Goal: Information Seeking & Learning: Learn about a topic

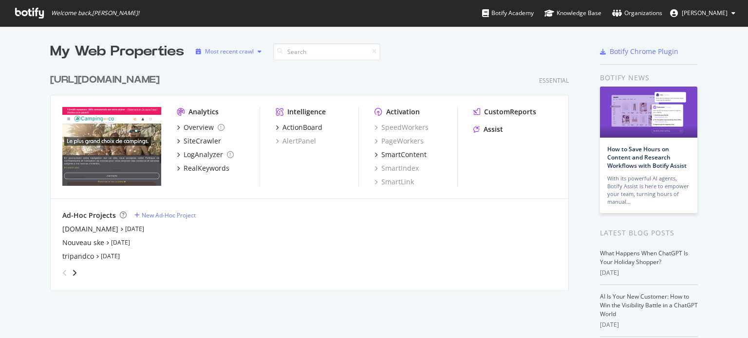
scroll to position [331, 732]
click at [92, 243] on div "Nouveau ske" at bounding box center [83, 243] width 42 height 10
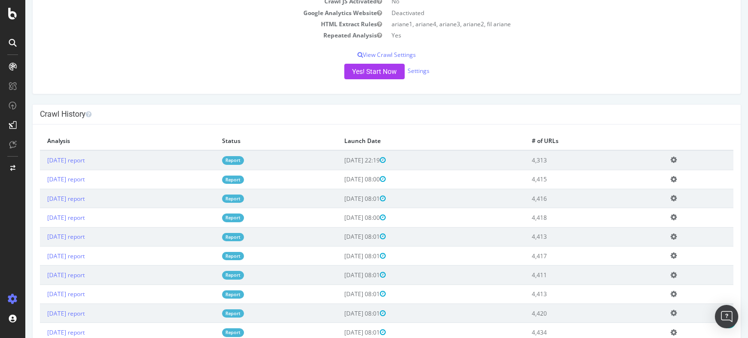
scroll to position [195, 0]
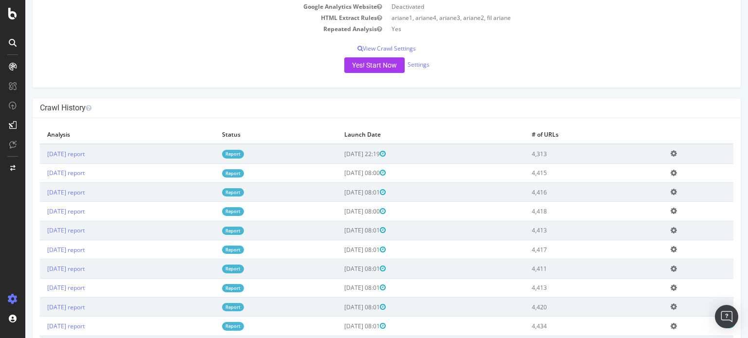
click at [244, 153] on link "Report" at bounding box center [233, 154] width 22 height 8
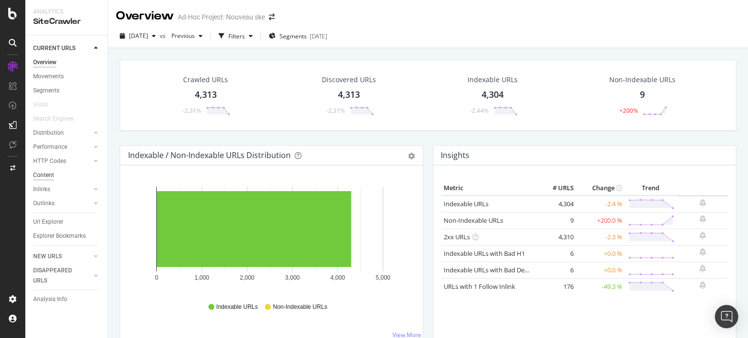
click at [43, 172] on div "Content" at bounding box center [43, 175] width 21 height 10
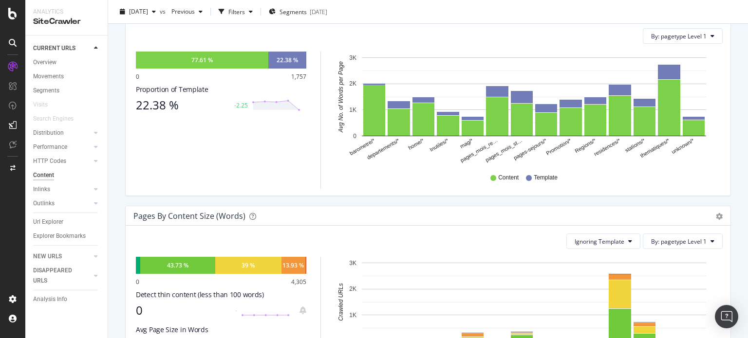
scroll to position [146, 0]
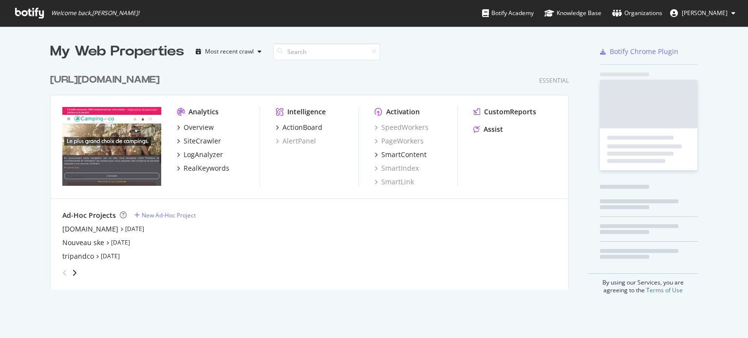
scroll to position [221, 519]
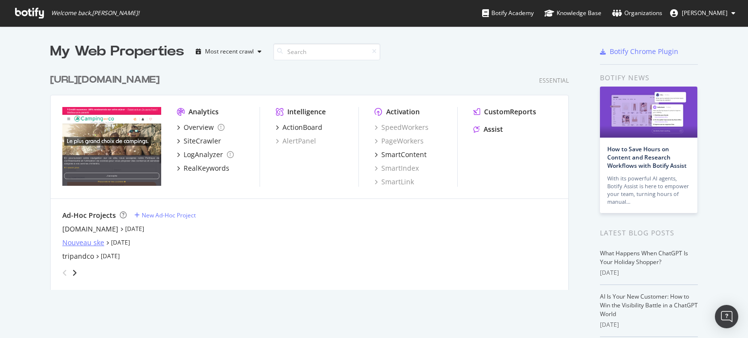
click at [89, 242] on div "Nouveau ske" at bounding box center [83, 243] width 42 height 10
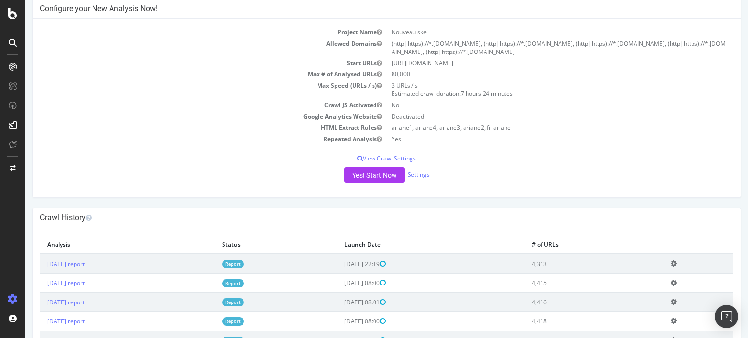
scroll to position [146, 0]
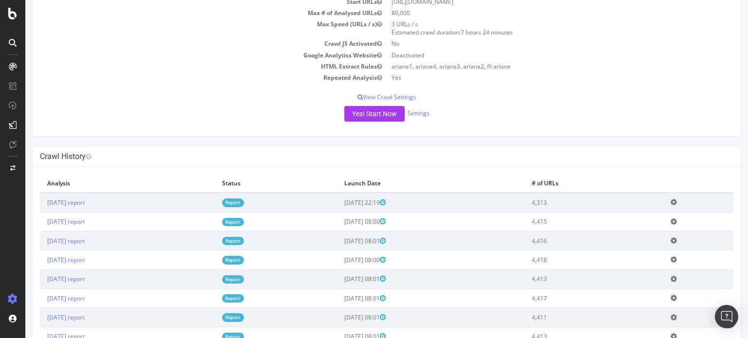
click at [244, 220] on link "Report" at bounding box center [233, 222] width 22 height 8
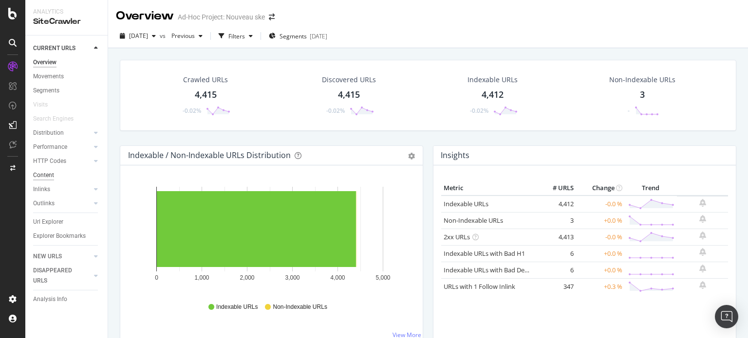
click at [43, 176] on div "Content" at bounding box center [43, 175] width 21 height 10
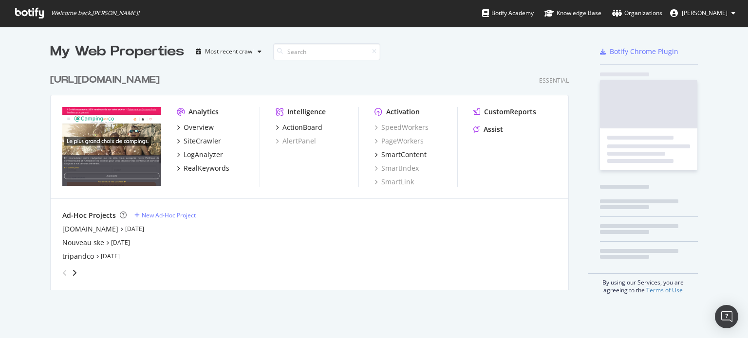
scroll to position [221, 519]
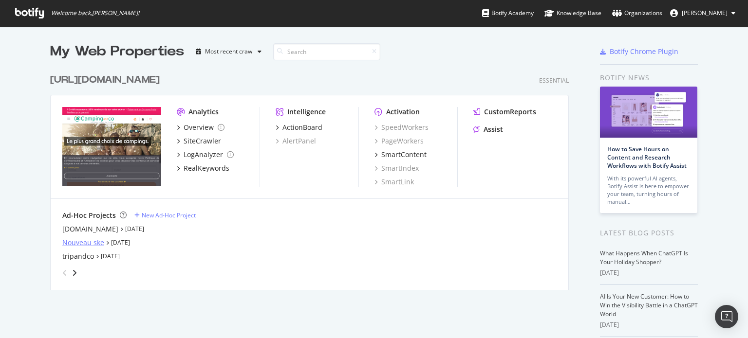
click at [76, 243] on div "Nouveau ske" at bounding box center [83, 243] width 42 height 10
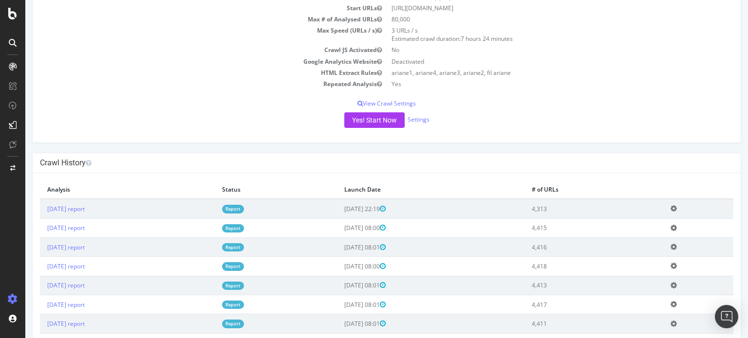
scroll to position [146, 0]
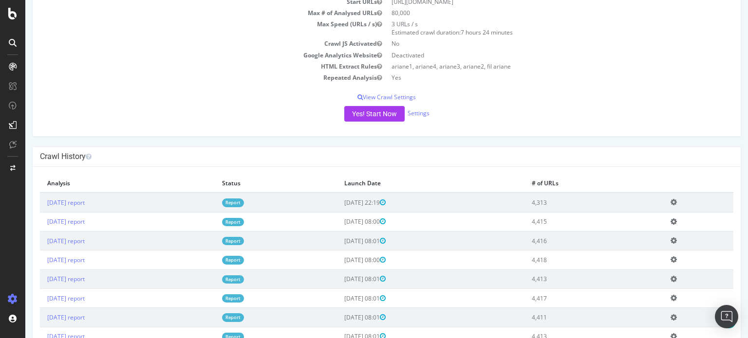
click at [244, 200] on link "Report" at bounding box center [233, 203] width 22 height 8
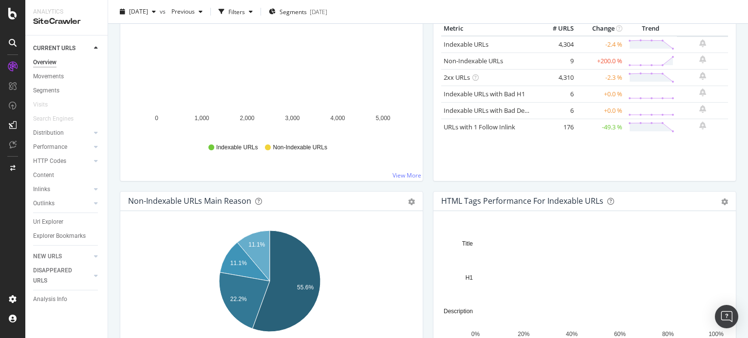
scroll to position [49, 0]
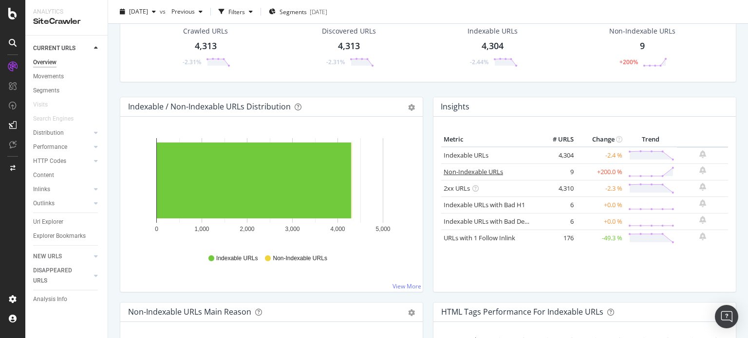
click at [465, 171] on link "Non-Indexable URLs" at bounding box center [472, 171] width 59 height 9
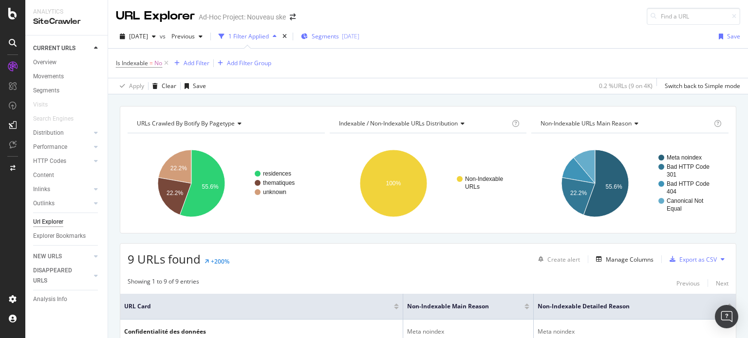
click at [335, 38] on span "Segments" at bounding box center [324, 36] width 27 height 8
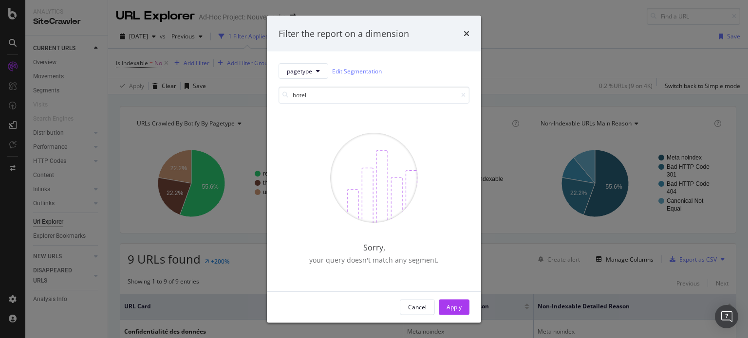
type input "hotel"
click at [463, 33] on icon "times" at bounding box center [466, 34] width 6 height 8
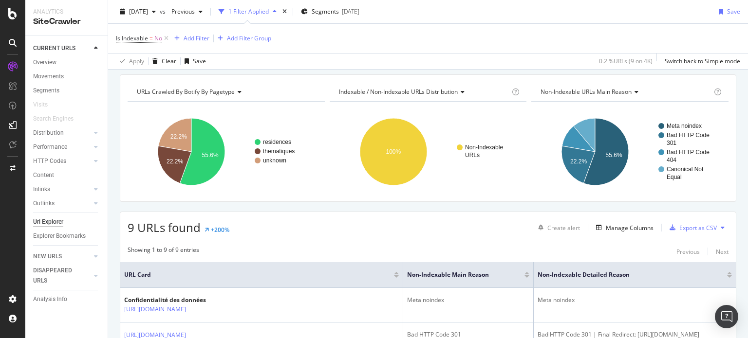
scroll to position [49, 0]
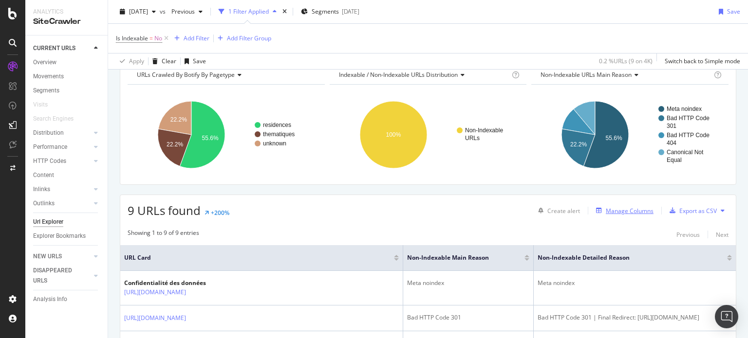
click at [628, 212] on div "Manage Columns" at bounding box center [629, 211] width 48 height 8
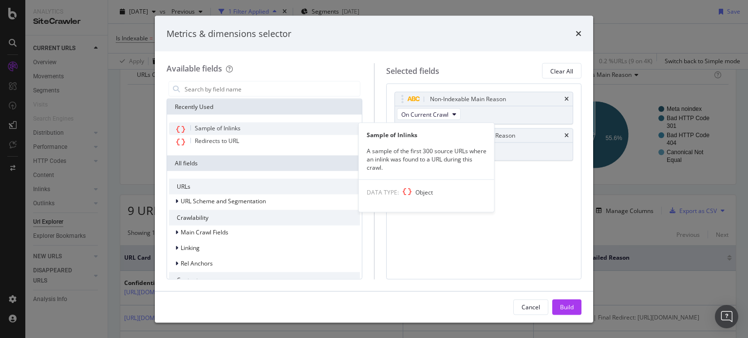
click at [226, 129] on span "Sample of Inlinks" at bounding box center [218, 128] width 46 height 8
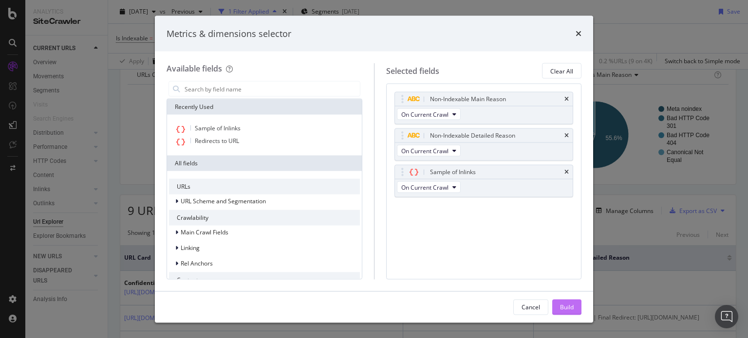
click at [561, 309] on div "Build" at bounding box center [567, 307] width 14 height 8
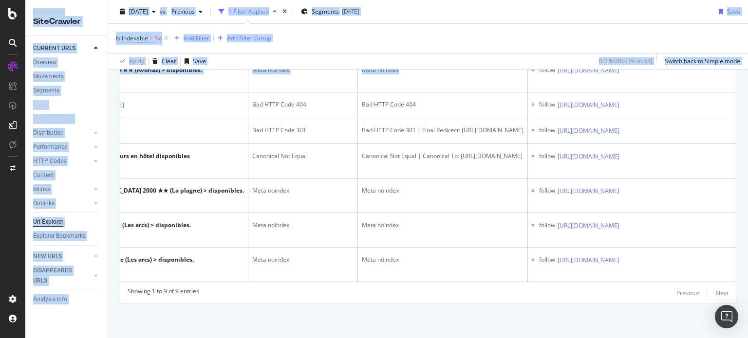
scroll to position [5575, 0]
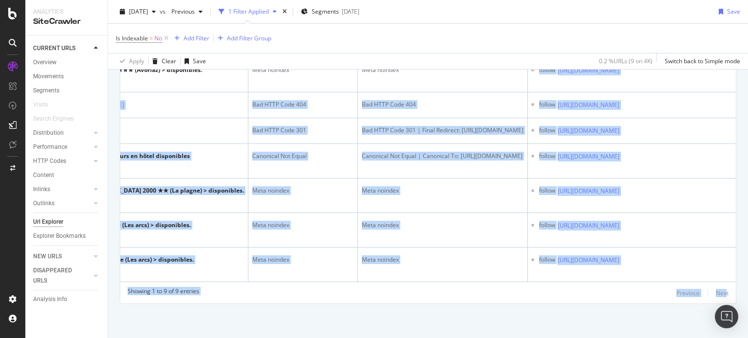
drag, startPoint x: 615, startPoint y: 161, endPoint x: 717, endPoint y: 338, distance: 204.5
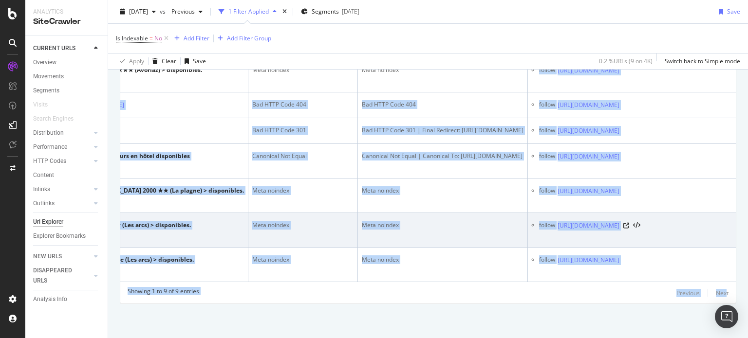
click at [415, 223] on td "Meta noindex" at bounding box center [443, 230] width 170 height 35
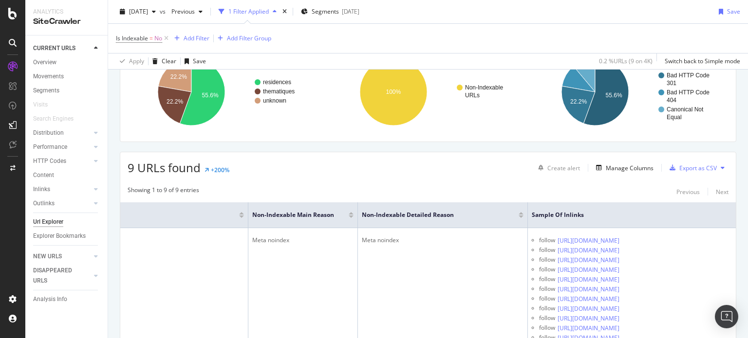
scroll to position [97, 0]
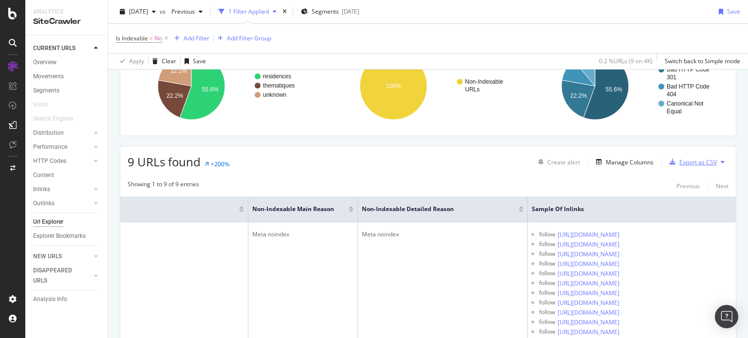
click at [685, 158] on div "Export as CSV" at bounding box center [697, 162] width 37 height 8
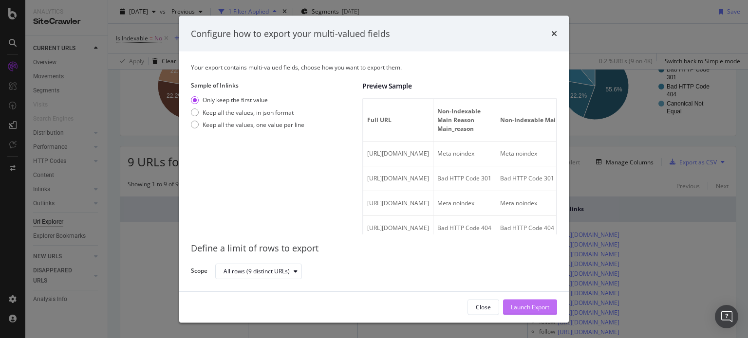
click at [523, 309] on div "Launch Export" at bounding box center [530, 307] width 38 height 8
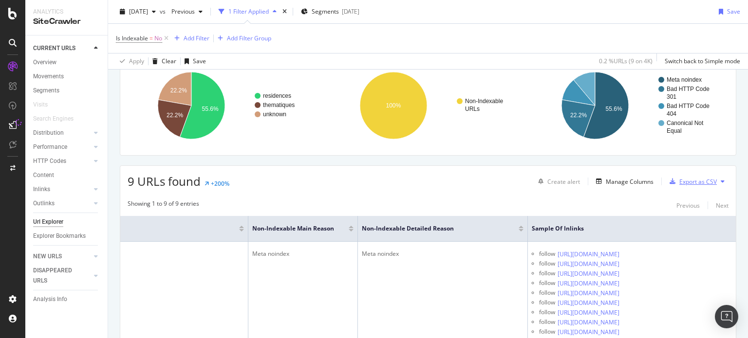
scroll to position [146, 0]
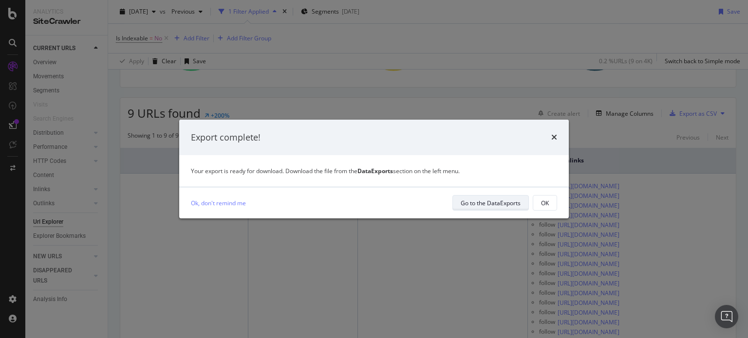
click at [497, 201] on div "Go to the DataExports" at bounding box center [490, 203] width 60 height 8
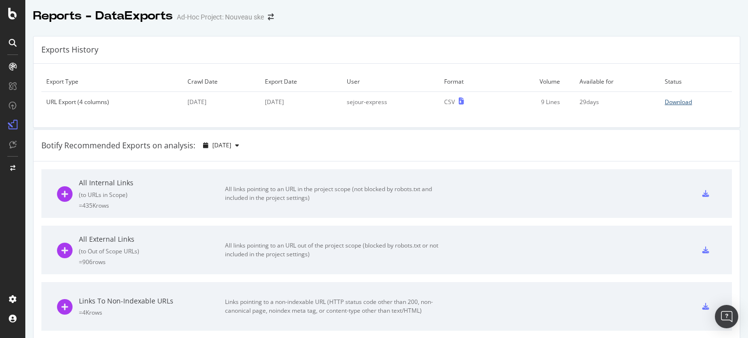
click at [665, 103] on div "Download" at bounding box center [677, 102] width 27 height 8
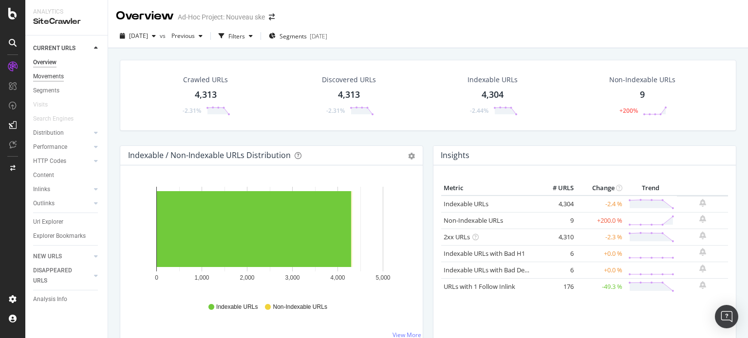
click at [49, 75] on div "Movements" at bounding box center [48, 77] width 31 height 10
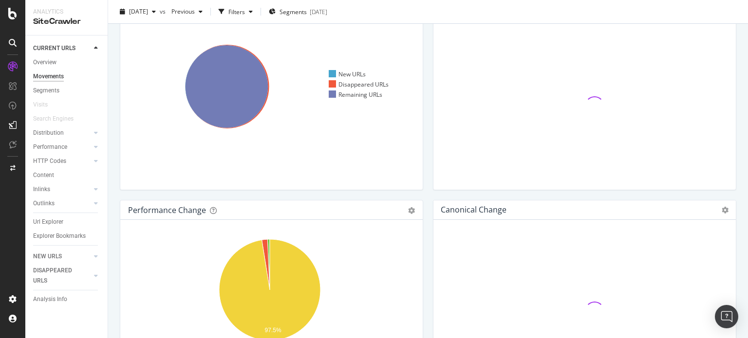
scroll to position [49, 0]
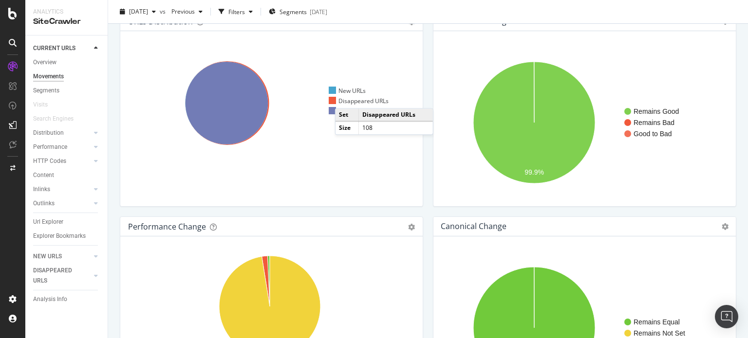
click at [345, 98] on div "Disappeared URLs" at bounding box center [359, 101] width 60 height 8
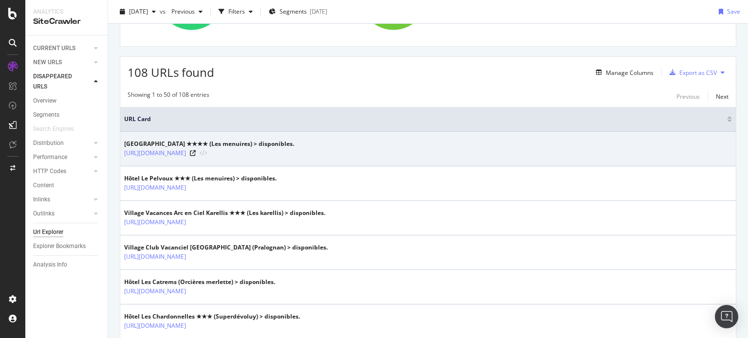
scroll to position [146, 0]
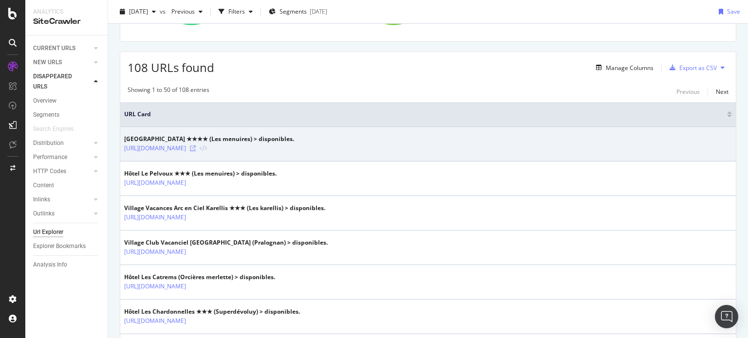
click at [196, 150] on icon at bounding box center [193, 149] width 6 height 6
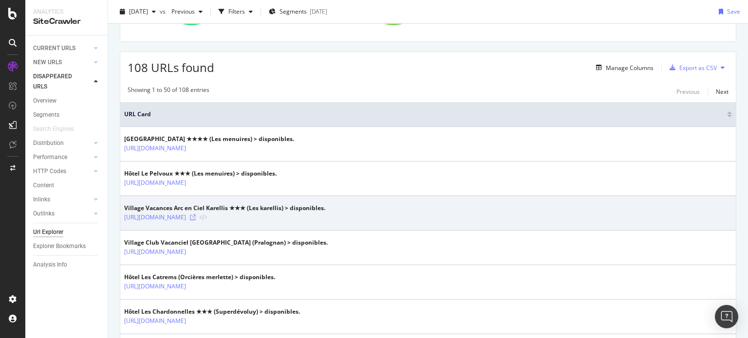
click at [196, 216] on icon at bounding box center [193, 218] width 6 height 6
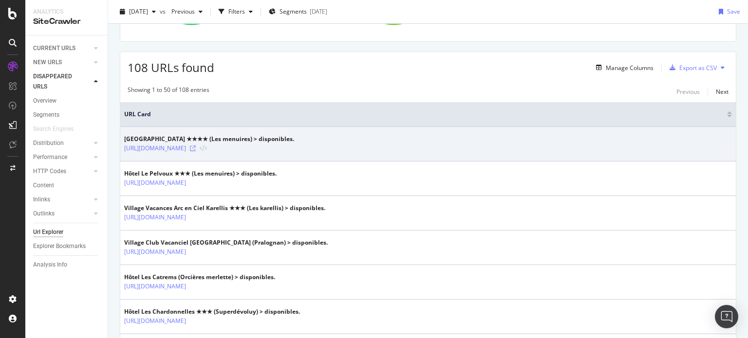
click at [196, 148] on icon at bounding box center [193, 149] width 6 height 6
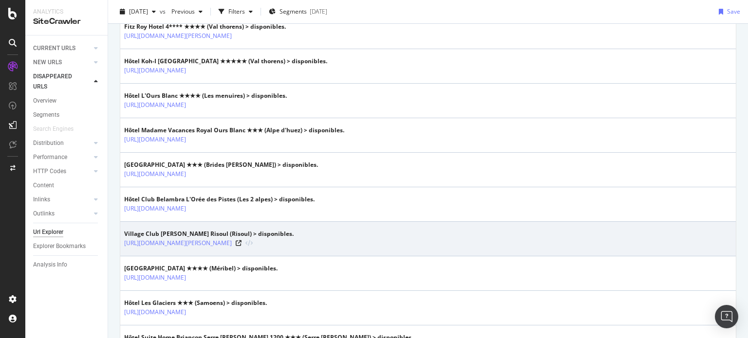
scroll to position [681, 0]
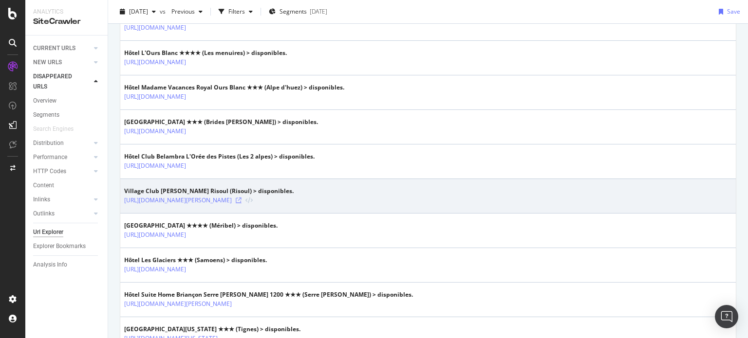
click at [241, 198] on icon at bounding box center [239, 201] width 6 height 6
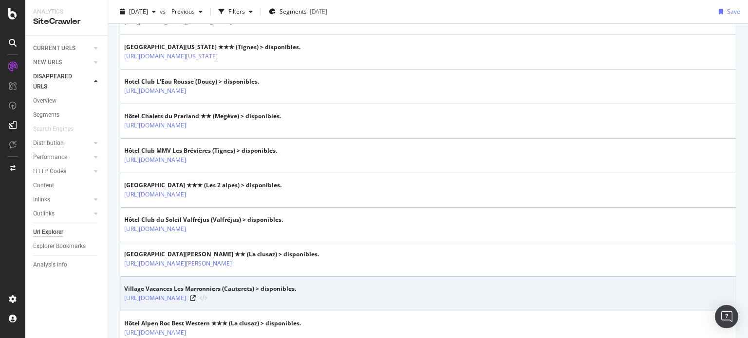
scroll to position [1031, 0]
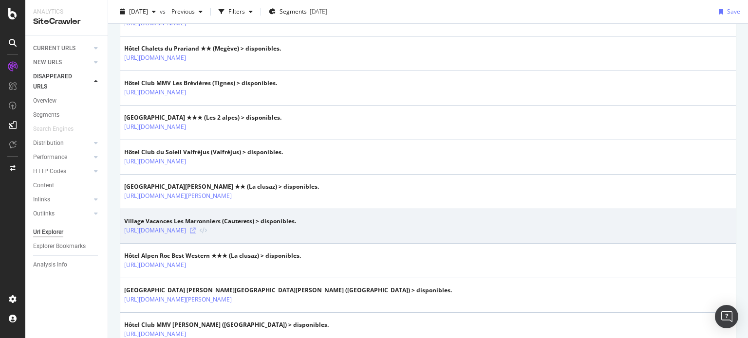
click at [196, 228] on icon at bounding box center [193, 231] width 6 height 6
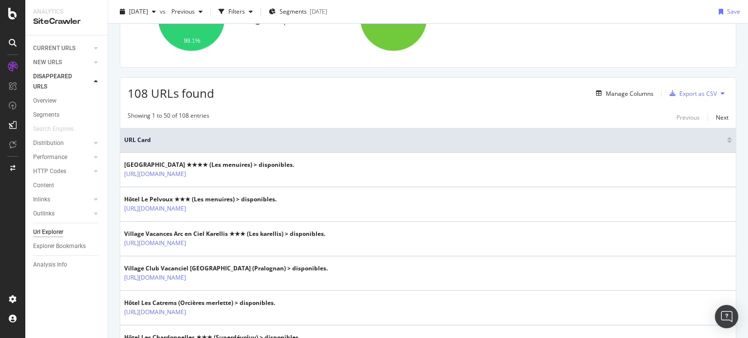
scroll to position [49, 0]
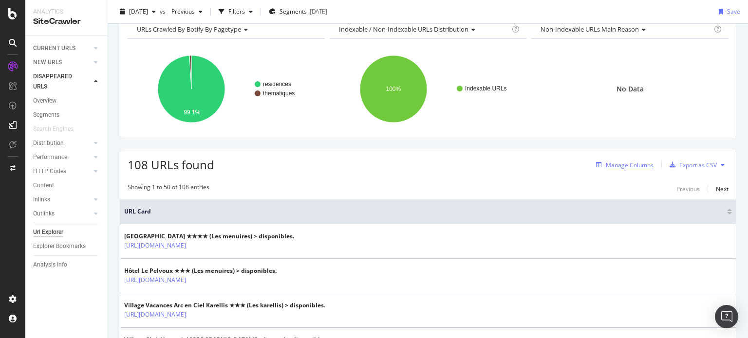
click at [609, 163] on div "Manage Columns" at bounding box center [629, 165] width 48 height 8
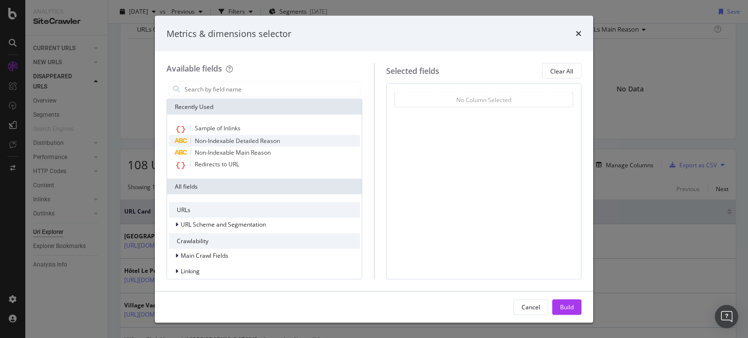
click at [223, 141] on span "Non-Indexable Detailed Reason" at bounding box center [237, 141] width 85 height 8
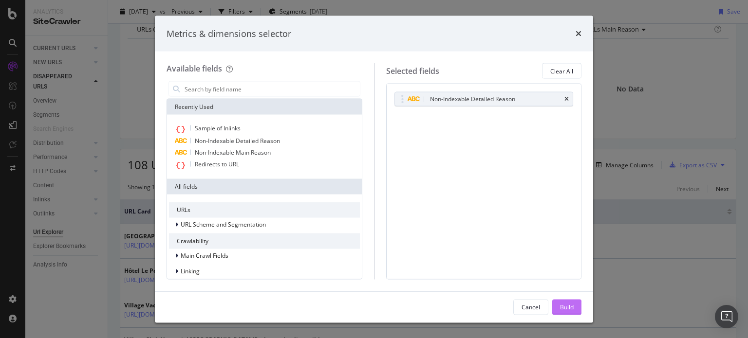
click at [568, 308] on div "Build" at bounding box center [567, 307] width 14 height 8
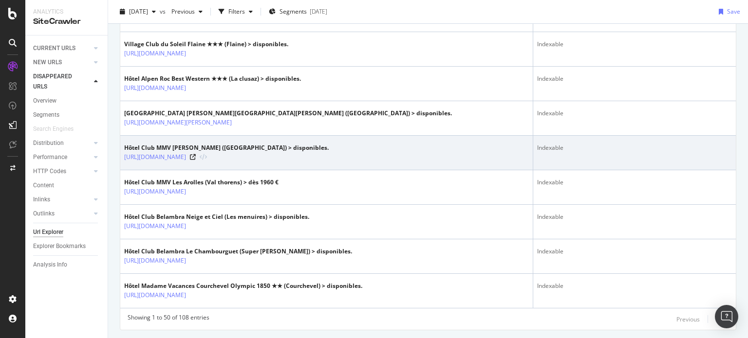
scroll to position [1714, 0]
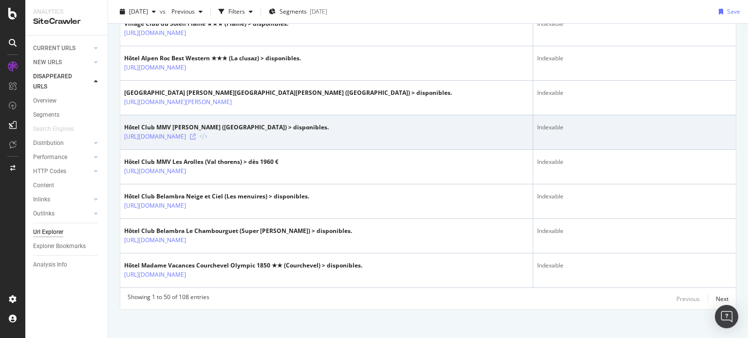
click at [196, 134] on icon at bounding box center [193, 137] width 6 height 6
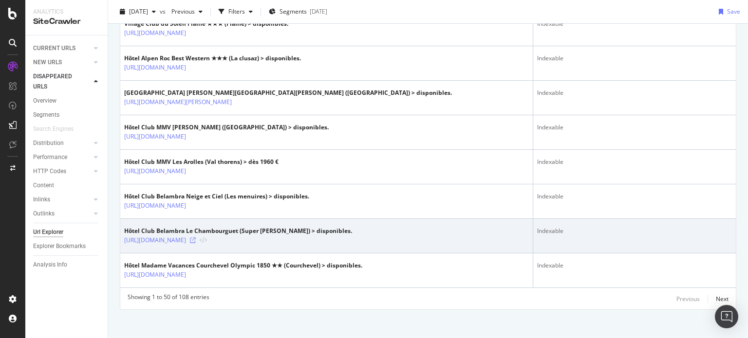
click at [196, 238] on icon at bounding box center [193, 241] width 6 height 6
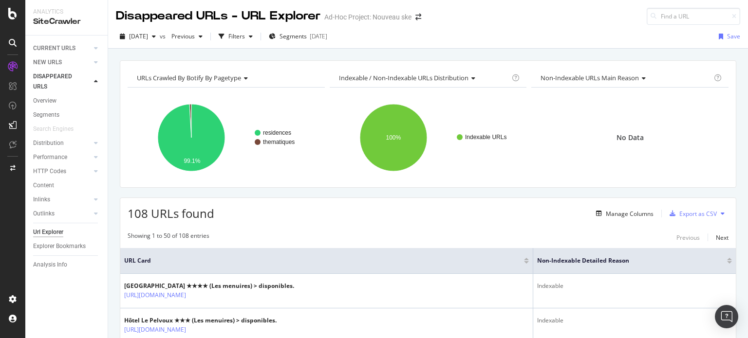
scroll to position [146, 0]
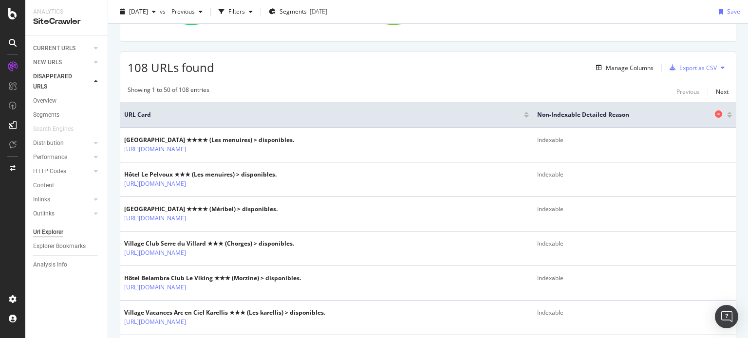
click at [714, 114] on icon at bounding box center [717, 113] width 7 height 7
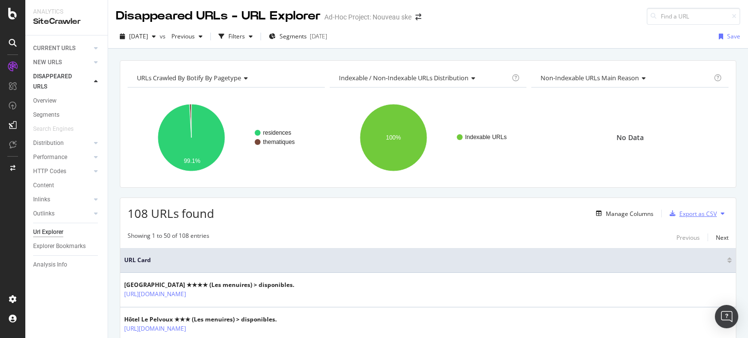
click at [688, 215] on div "Export as CSV" at bounding box center [697, 214] width 37 height 8
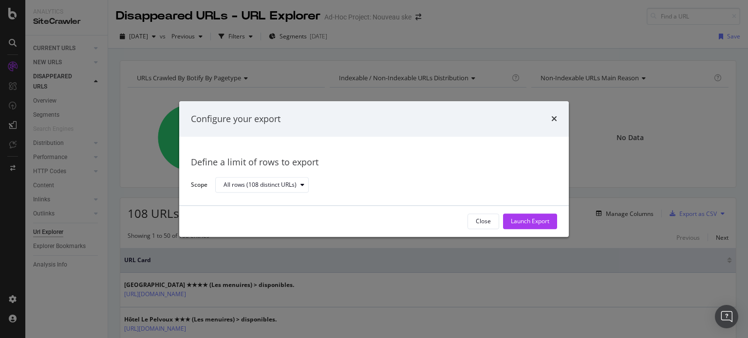
click at [520, 221] on div "Launch Export" at bounding box center [530, 222] width 38 height 8
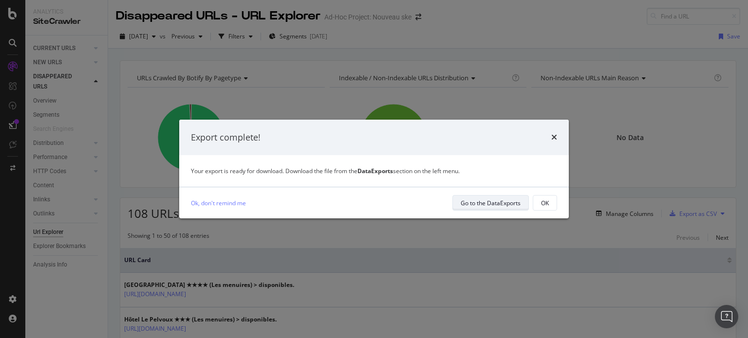
click at [502, 205] on div "Go to the DataExports" at bounding box center [490, 203] width 60 height 8
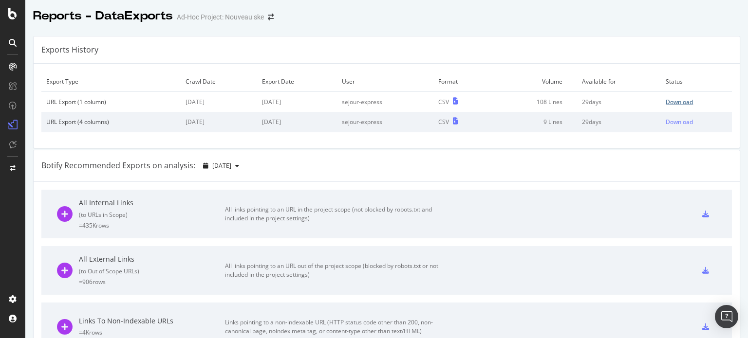
click at [665, 102] on div "Download" at bounding box center [678, 102] width 27 height 8
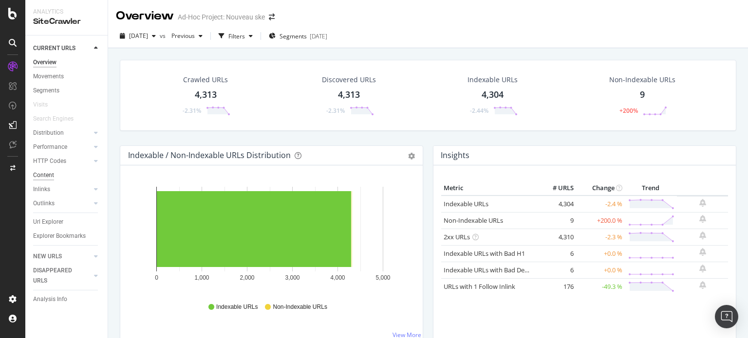
click at [50, 175] on div "Content" at bounding box center [43, 175] width 21 height 10
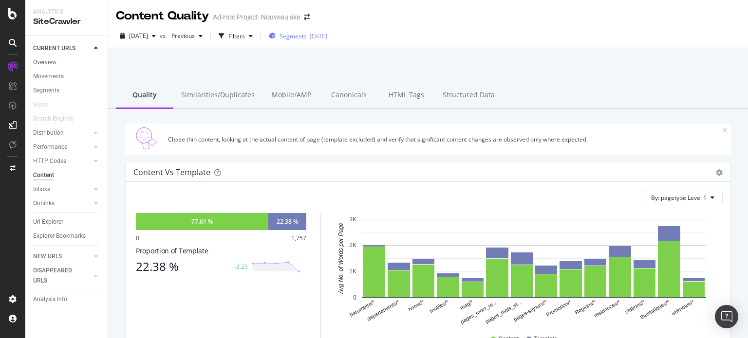
click at [307, 35] on span "Segments" at bounding box center [292, 36] width 27 height 8
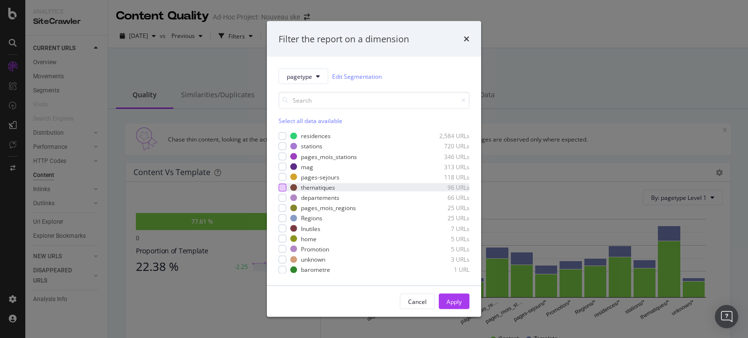
click at [284, 185] on div "modal" at bounding box center [282, 187] width 8 height 8
click at [453, 299] on div "Apply" at bounding box center [453, 301] width 15 height 8
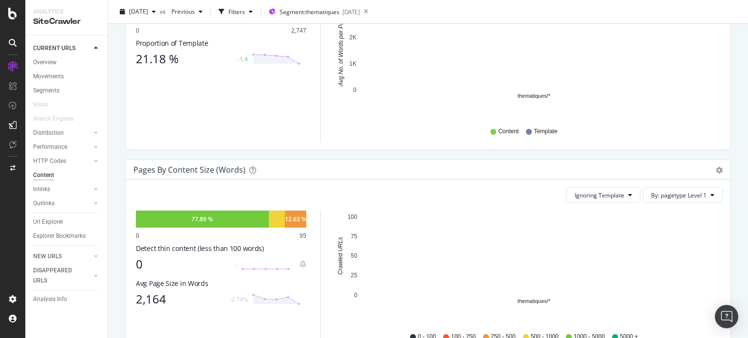
scroll to position [243, 0]
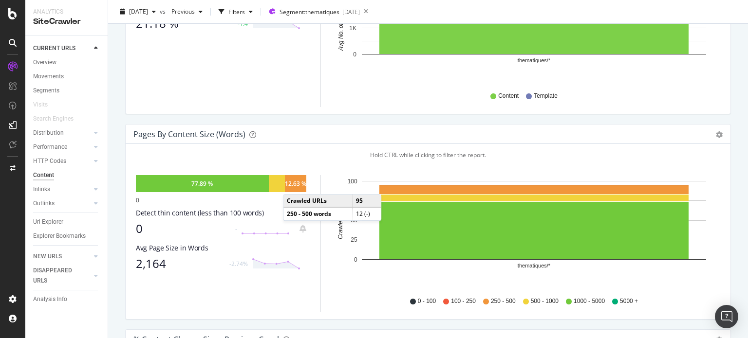
click at [293, 184] on div "12.63 %" at bounding box center [295, 184] width 21 height 8
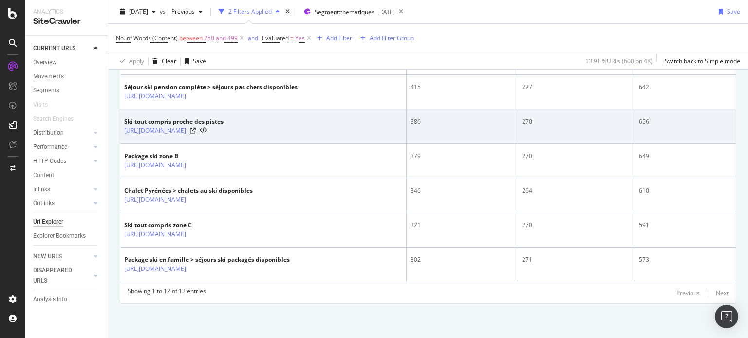
scroll to position [489, 0]
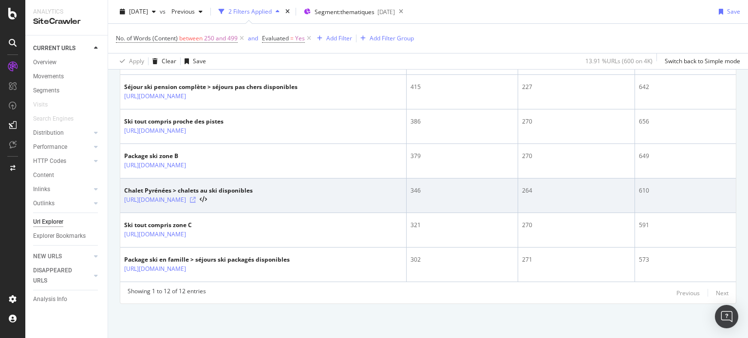
click at [196, 200] on icon at bounding box center [193, 200] width 6 height 6
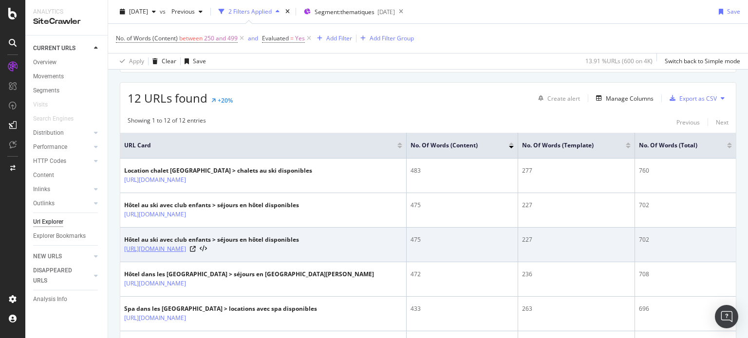
scroll to position [197, 0]
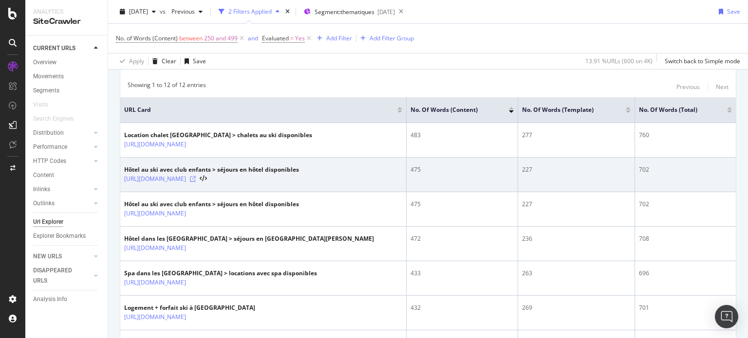
click at [196, 182] on icon at bounding box center [193, 179] width 6 height 6
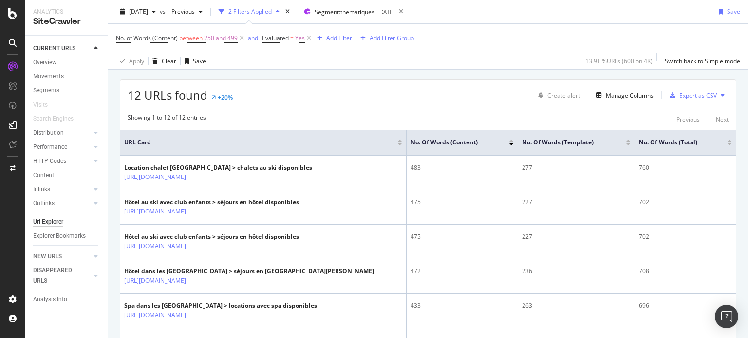
scroll to position [51, 0]
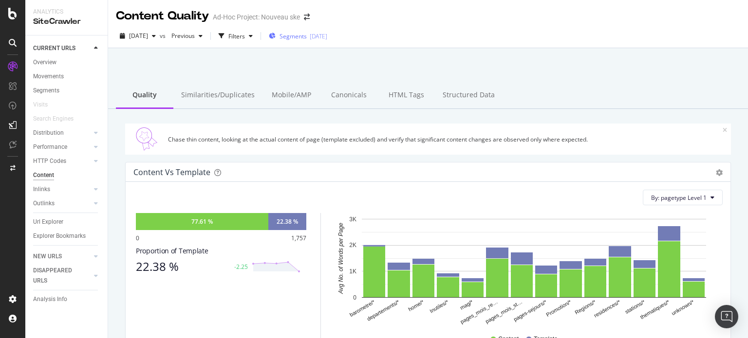
click at [312, 40] on div "Segments [DATE]" at bounding box center [298, 36] width 58 height 15
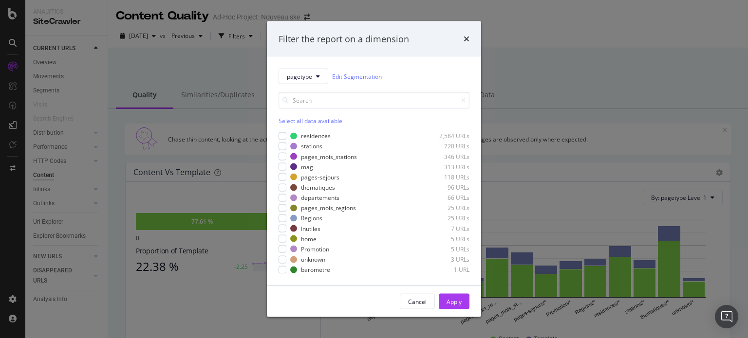
click at [311, 38] on div "Filter the report on a dimension" at bounding box center [343, 39] width 130 height 13
click at [531, 12] on div "Filter the report on a dimension pagetype Edit Segmentation Select all data ava…" at bounding box center [374, 169] width 748 height 338
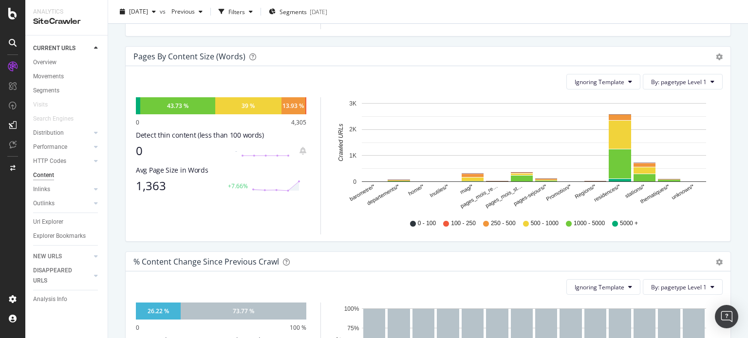
scroll to position [309, 0]
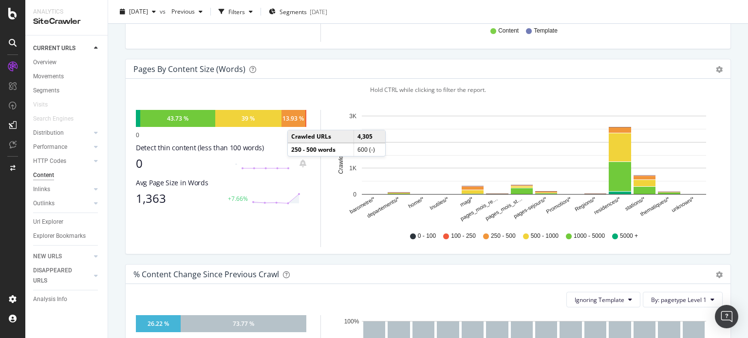
click at [297, 120] on div "13.93 %" at bounding box center [292, 118] width 21 height 8
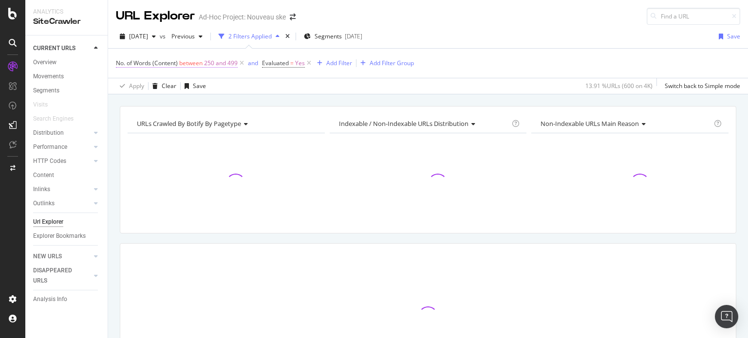
click at [222, 64] on span "250 and 499" at bounding box center [221, 63] width 34 height 14
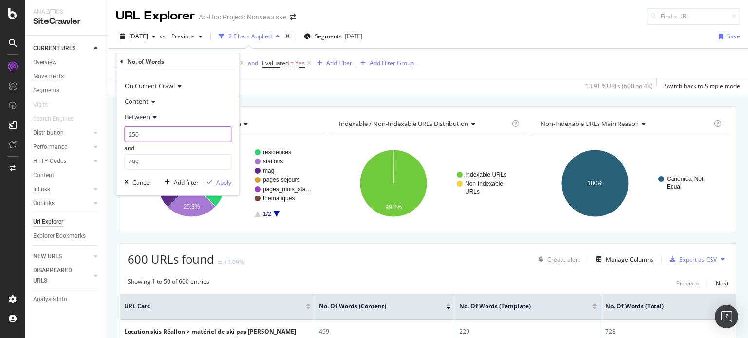
drag, startPoint x: 146, startPoint y: 135, endPoint x: 123, endPoint y: 135, distance: 23.9
click at [123, 135] on div "On Current Crawl Content Between 250 and 499 Cancel Add filter Apply" at bounding box center [177, 132] width 123 height 125
type input "0"
click at [223, 181] on div "Apply" at bounding box center [223, 183] width 15 height 8
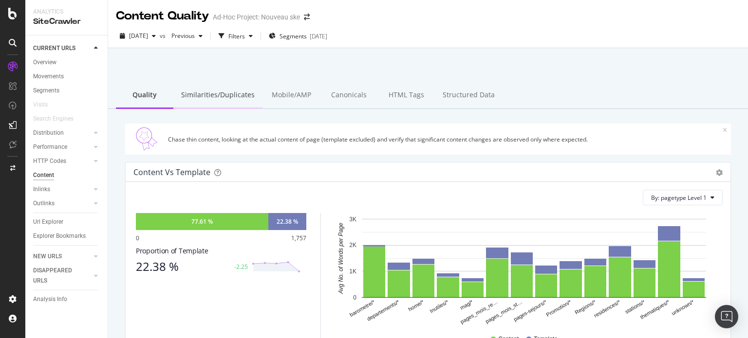
click at [208, 97] on div "Similarities/Duplicates" at bounding box center [217, 95] width 89 height 27
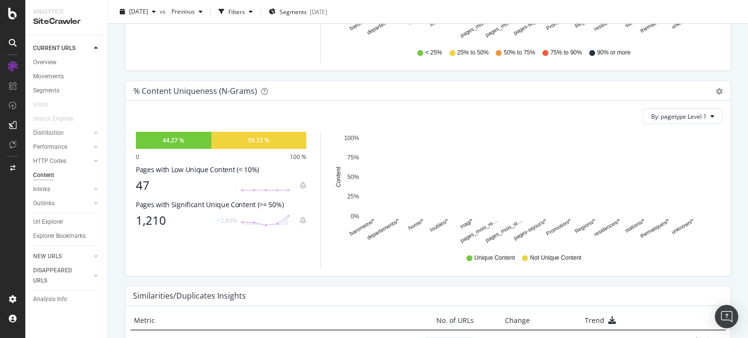
scroll to position [298, 0]
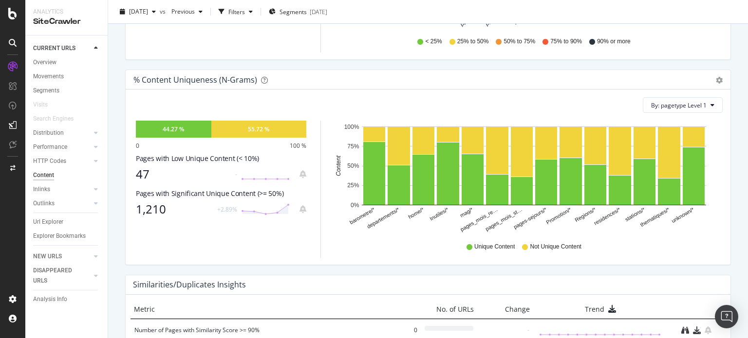
click at [142, 173] on div "47" at bounding box center [182, 174] width 93 height 14
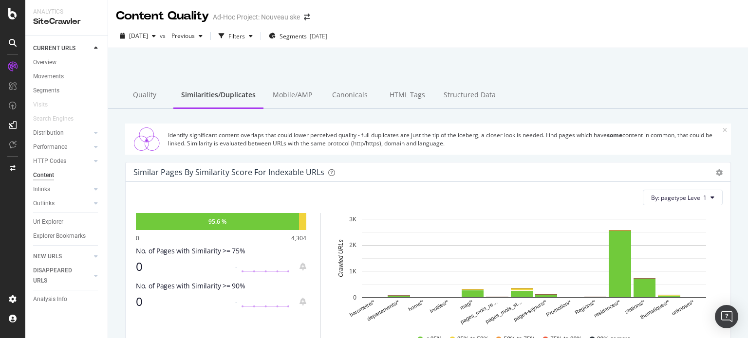
click at [204, 98] on div "Similarities/Duplicates" at bounding box center [218, 95] width 90 height 27
click at [140, 96] on div "Quality" at bounding box center [144, 95] width 57 height 27
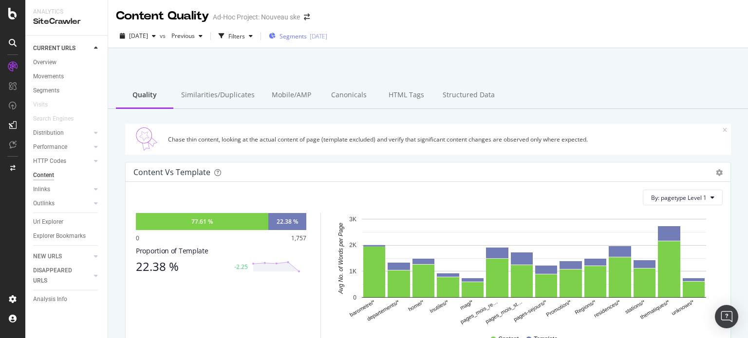
click at [307, 34] on span "Segments" at bounding box center [292, 36] width 27 height 8
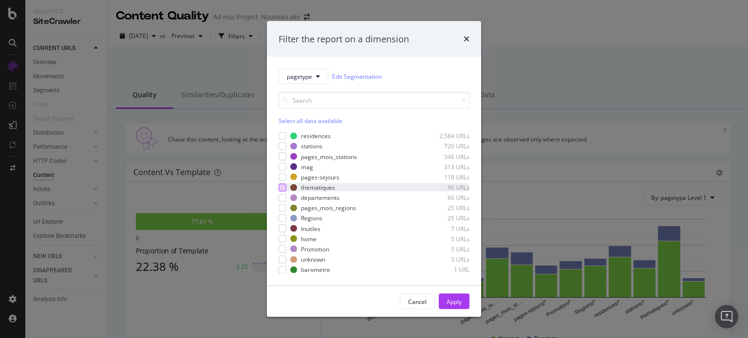
click at [281, 186] on div "modal" at bounding box center [282, 187] width 8 height 8
click at [463, 298] on button "Apply" at bounding box center [454, 302] width 31 height 16
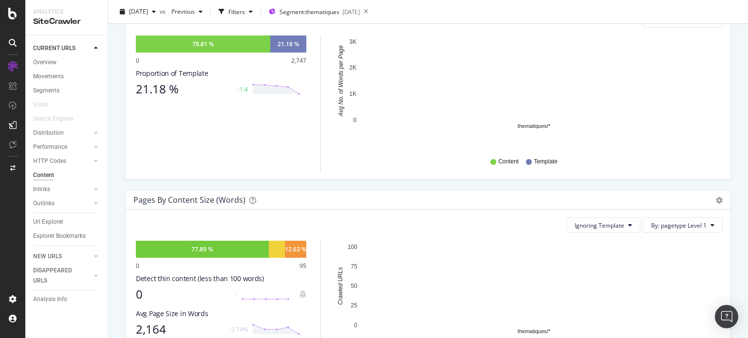
scroll to position [195, 0]
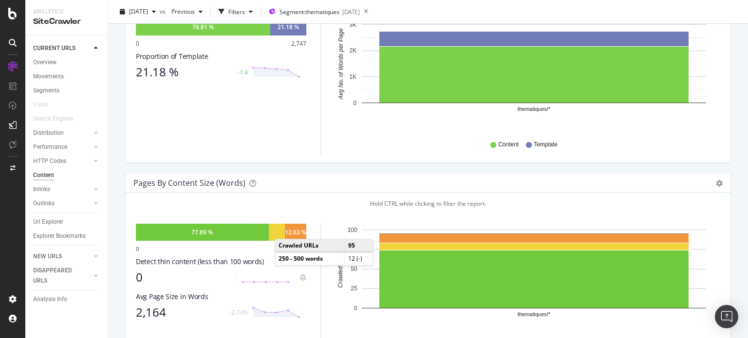
click at [285, 229] on div "12.63 %" at bounding box center [295, 232] width 21 height 8
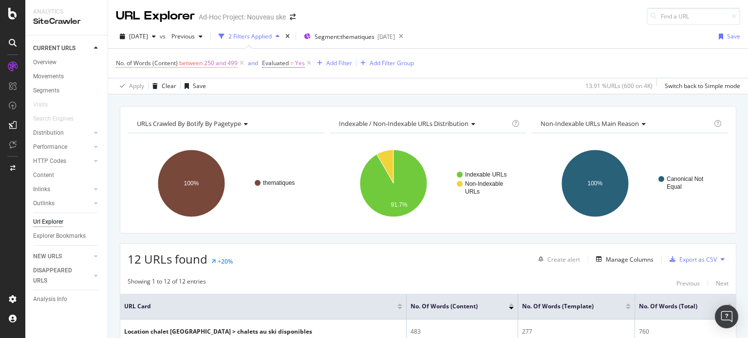
click at [220, 64] on span "250 and 499" at bounding box center [221, 63] width 34 height 14
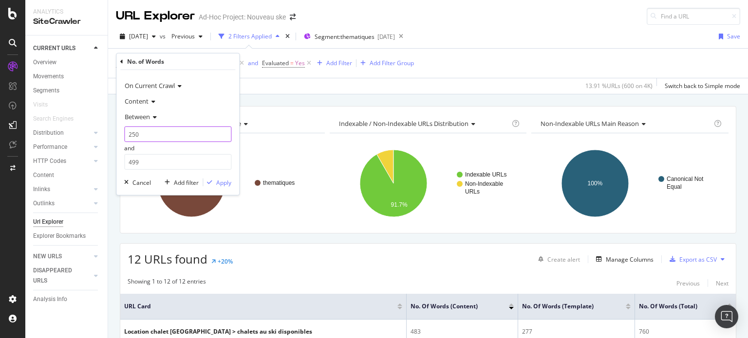
drag, startPoint x: 145, startPoint y: 135, endPoint x: 125, endPoint y: 134, distance: 20.0
click at [125, 134] on input "250" at bounding box center [177, 135] width 107 height 16
type input "0"
click at [219, 181] on div "Apply" at bounding box center [223, 183] width 15 height 8
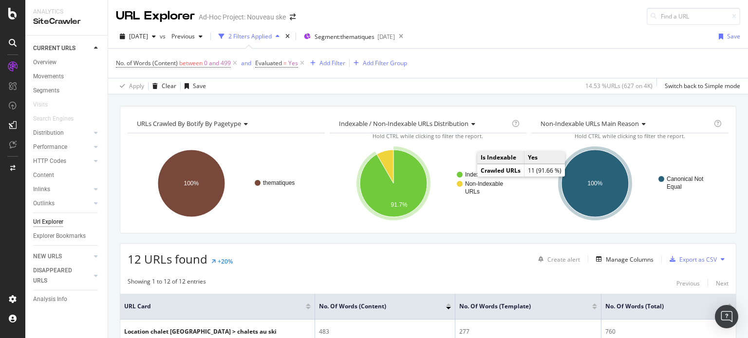
click at [467, 175] on text "Indexable URLs" at bounding box center [485, 174] width 41 height 7
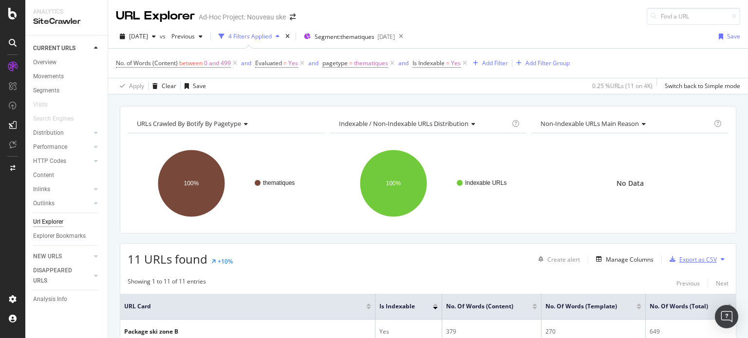
click at [685, 257] on div "Export as CSV" at bounding box center [697, 260] width 37 height 8
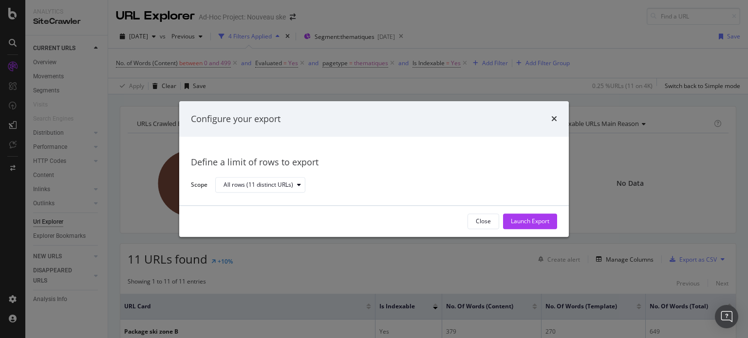
click at [522, 218] on div "Launch Export" at bounding box center [530, 222] width 38 height 8
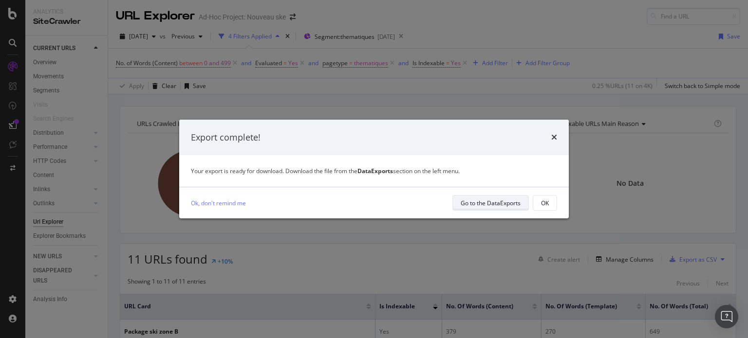
click at [498, 204] on div "Go to the DataExports" at bounding box center [490, 203] width 60 height 8
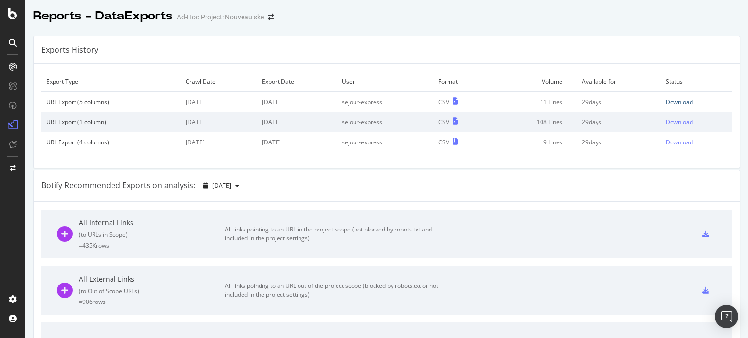
click at [665, 99] on div "Download" at bounding box center [678, 102] width 27 height 8
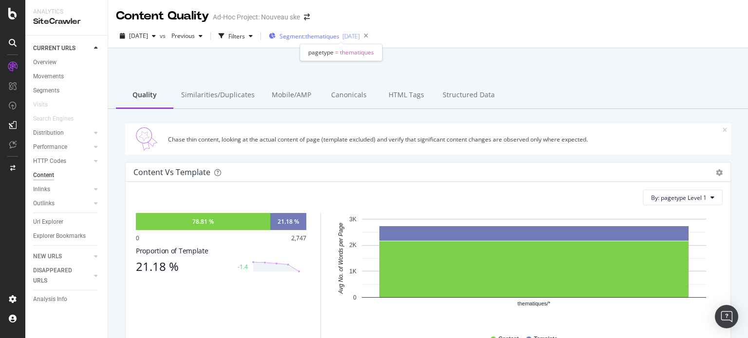
click at [315, 34] on span "Segment: thematiques" at bounding box center [309, 36] width 60 height 8
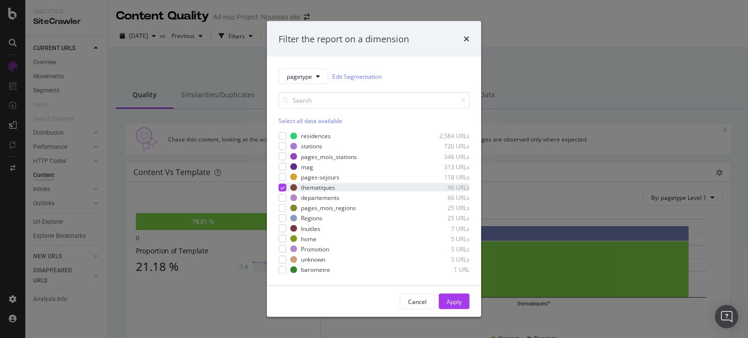
click at [282, 188] on icon "modal" at bounding box center [282, 187] width 4 height 5
click at [455, 299] on div "Apply" at bounding box center [453, 301] width 15 height 8
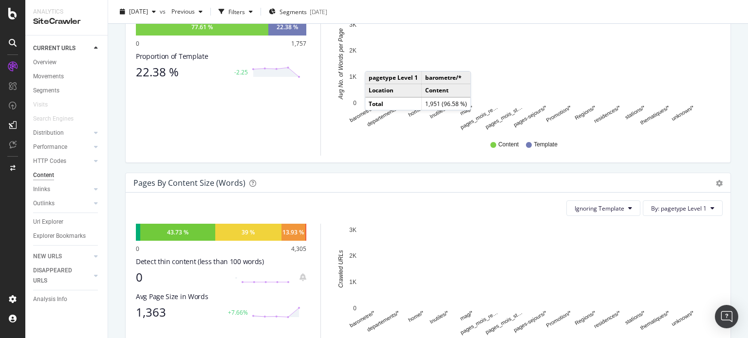
scroll to position [243, 0]
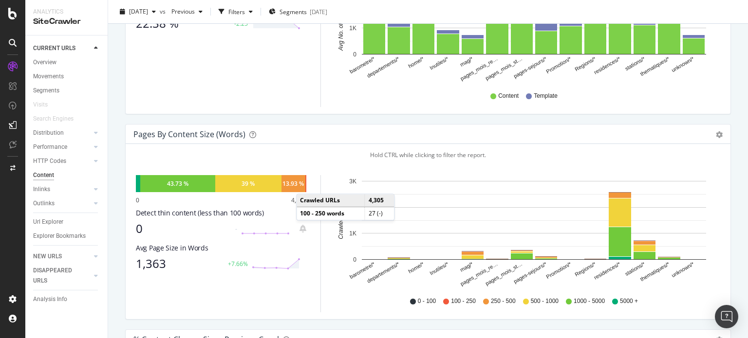
click at [306, 184] on div at bounding box center [305, 183] width 1 height 17
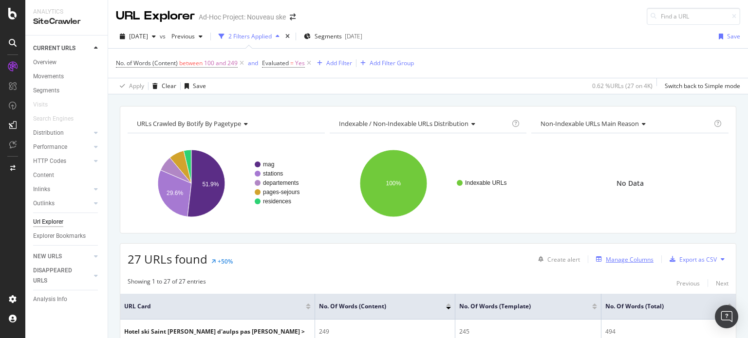
click at [625, 256] on div "Manage Columns" at bounding box center [629, 260] width 48 height 8
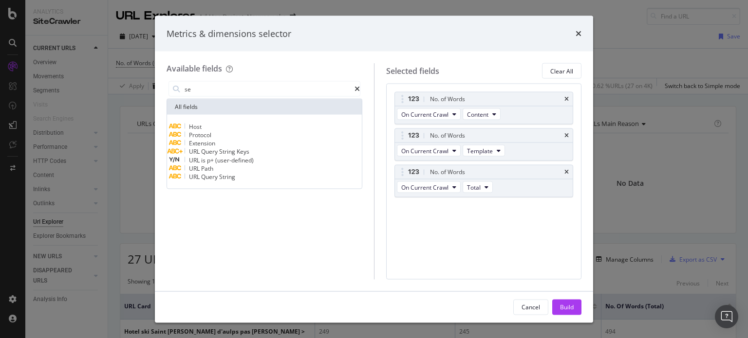
type input "s"
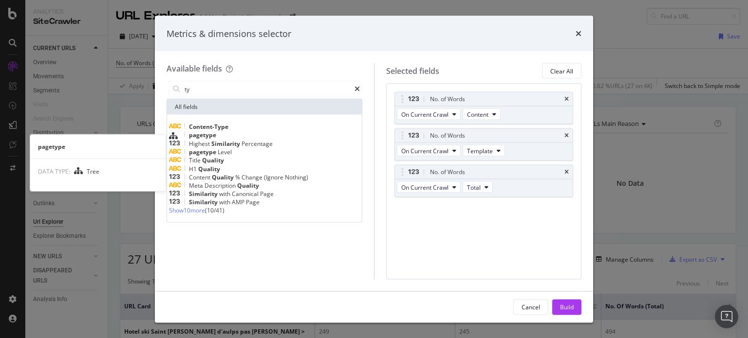
type input "ty"
click at [216, 137] on span "pagetype" at bounding box center [202, 135] width 27 height 8
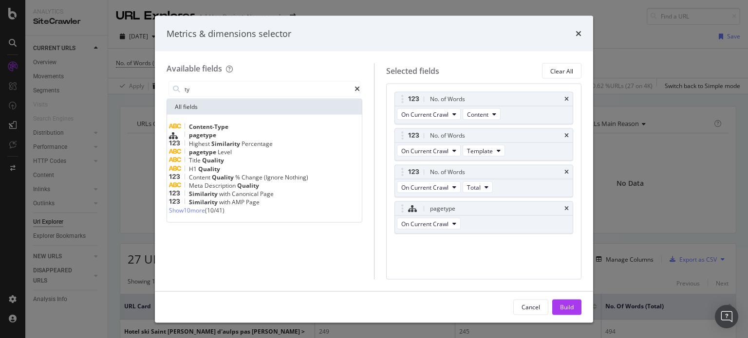
click at [568, 306] on div "Build" at bounding box center [567, 307] width 14 height 8
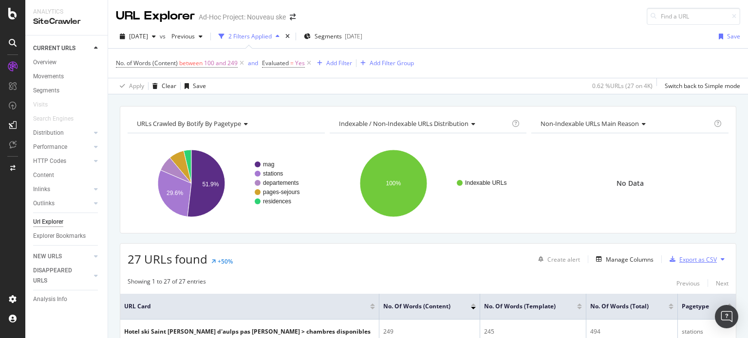
click at [679, 258] on div "Export as CSV" at bounding box center [697, 260] width 37 height 8
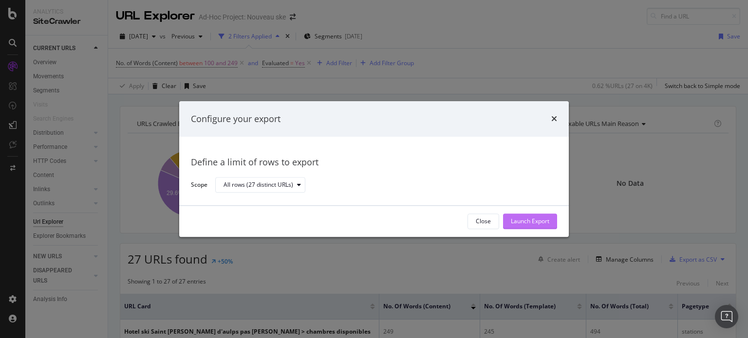
click at [524, 218] on div "Launch Export" at bounding box center [530, 222] width 38 height 8
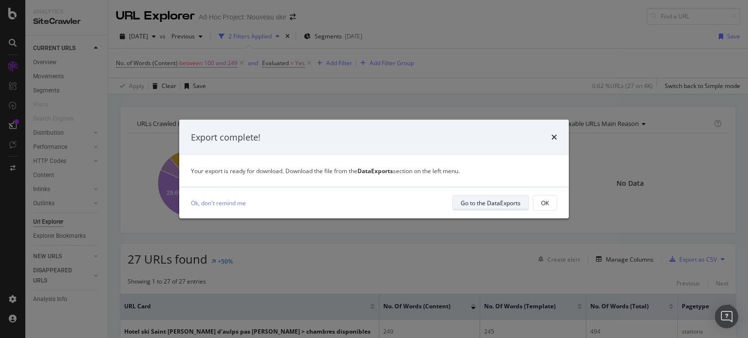
click at [491, 202] on div "Go to the DataExports" at bounding box center [490, 203] width 60 height 8
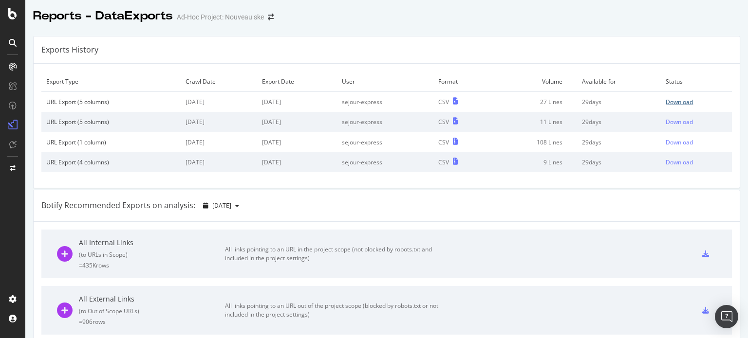
click at [665, 103] on div "Download" at bounding box center [678, 102] width 27 height 8
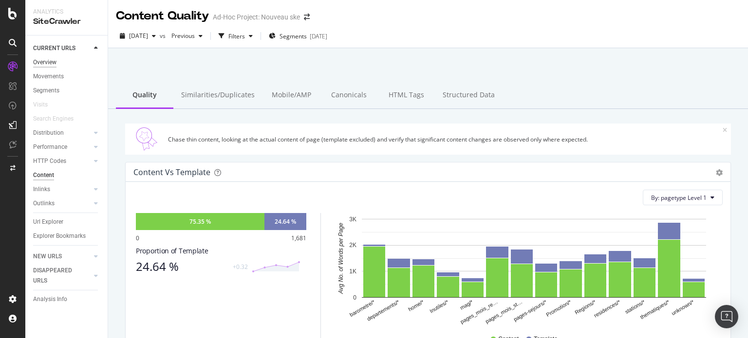
click at [45, 58] on div "Overview" at bounding box center [44, 62] width 23 height 10
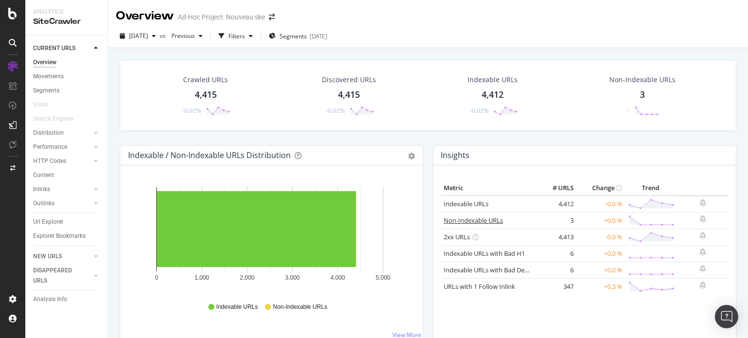
click at [460, 221] on link "Non-Indexable URLs" at bounding box center [472, 220] width 59 height 9
click at [49, 176] on div "Content" at bounding box center [43, 175] width 21 height 10
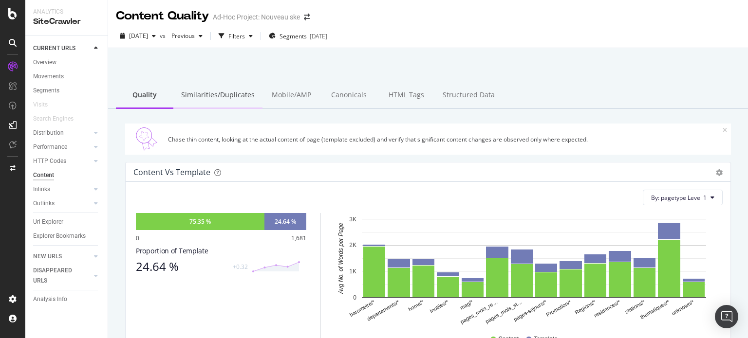
click at [202, 89] on div "Similarities/Duplicates" at bounding box center [217, 95] width 89 height 27
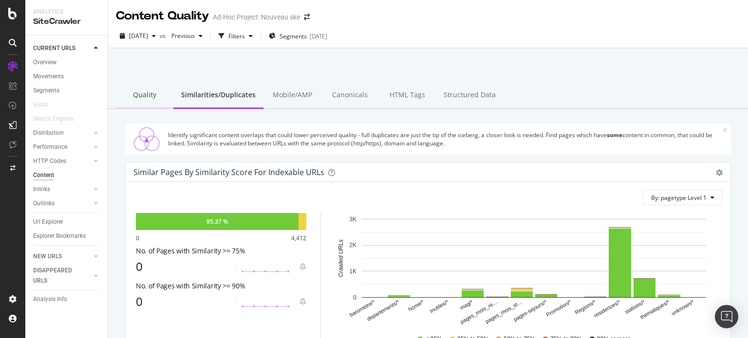
click at [143, 97] on div "Quality" at bounding box center [144, 95] width 57 height 27
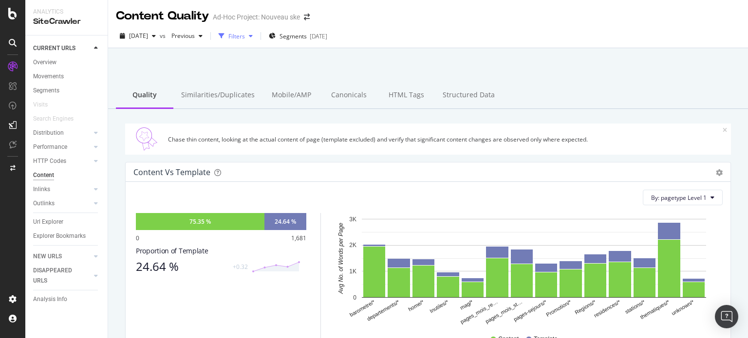
click at [253, 37] on icon "button" at bounding box center [251, 36] width 4 height 6
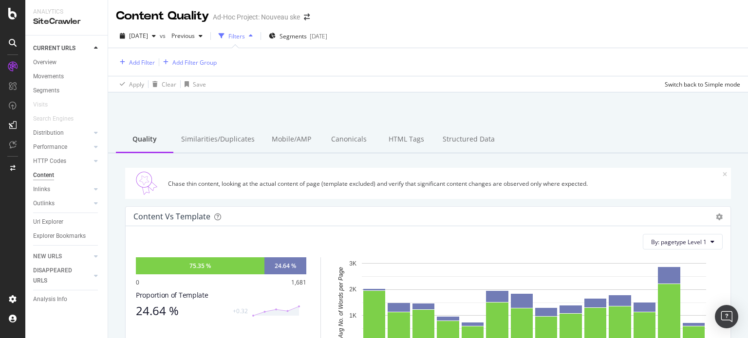
click at [256, 37] on div "button" at bounding box center [251, 36] width 12 height 6
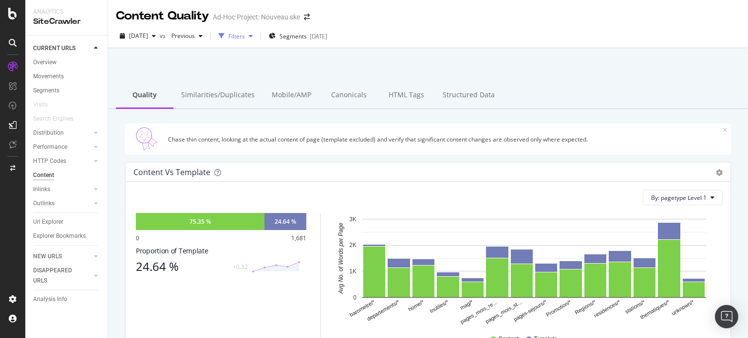
click at [256, 37] on div "button" at bounding box center [251, 36] width 12 height 6
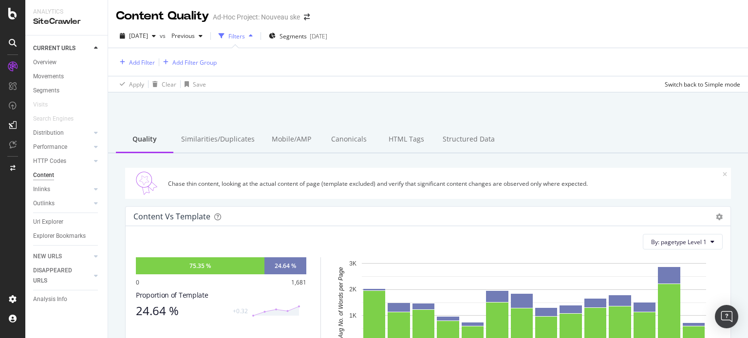
click at [245, 37] on div "Filters" at bounding box center [236, 36] width 17 height 8
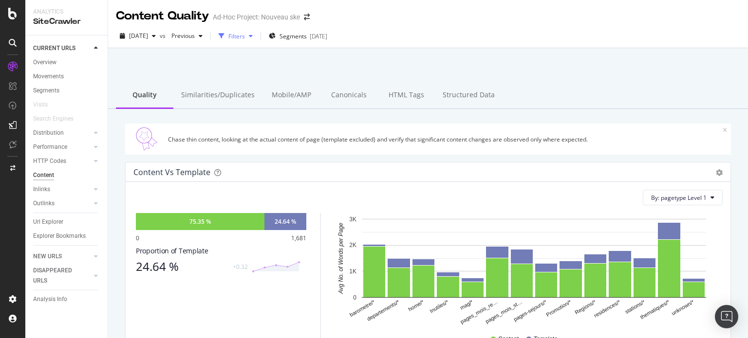
click at [245, 37] on div "Filters" at bounding box center [236, 36] width 17 height 8
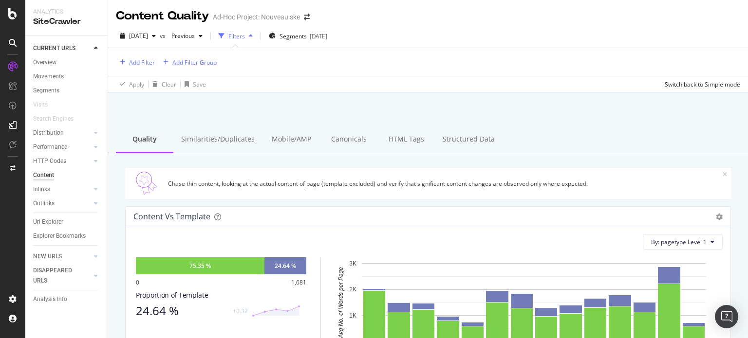
click at [245, 37] on div "Filters" at bounding box center [236, 36] width 17 height 8
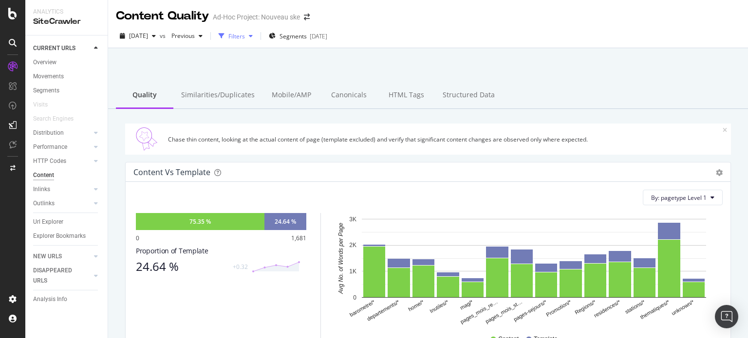
click at [245, 37] on div "Filters" at bounding box center [236, 36] width 17 height 8
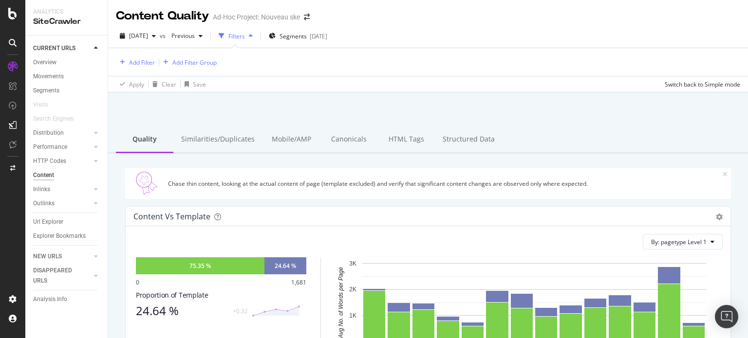
click at [245, 37] on div "Filters" at bounding box center [236, 36] width 17 height 8
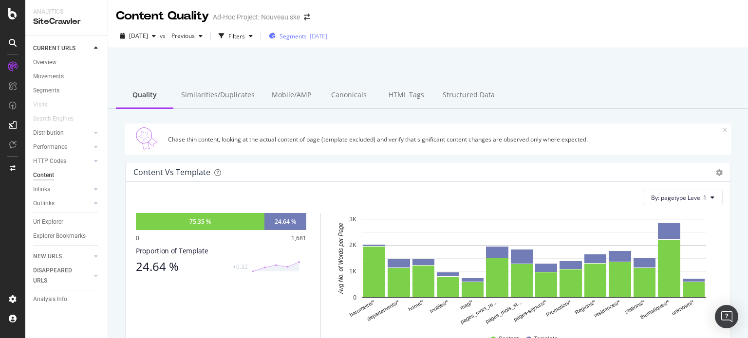
click at [307, 35] on span "Segments" at bounding box center [292, 36] width 27 height 8
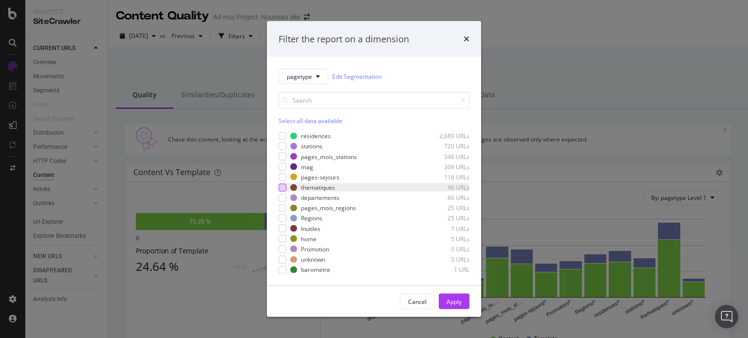
click at [285, 186] on div "modal" at bounding box center [282, 187] width 8 height 8
click at [465, 37] on icon "times" at bounding box center [466, 39] width 6 height 8
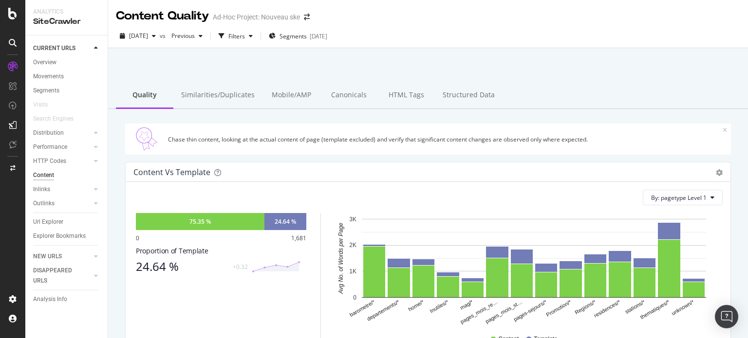
click at [266, 18] on div "Ad-Hoc Project: Nouveau ske" at bounding box center [256, 17] width 87 height 10
click at [307, 37] on span "Segments" at bounding box center [292, 36] width 27 height 8
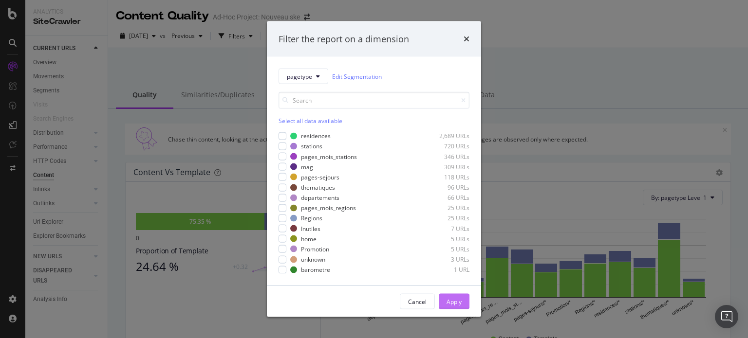
click at [454, 305] on div "Apply" at bounding box center [453, 301] width 15 height 8
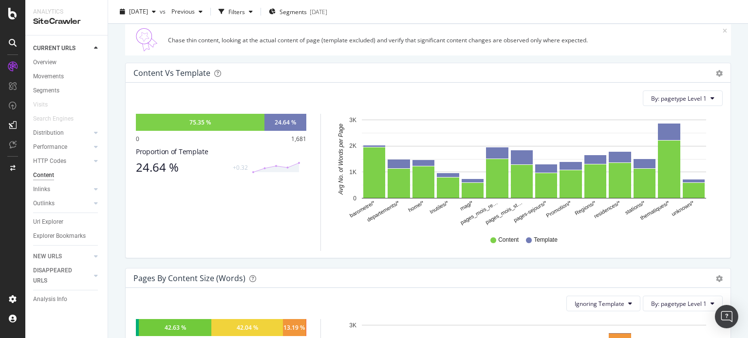
scroll to position [243, 0]
